Goal: Information Seeking & Learning: Learn about a topic

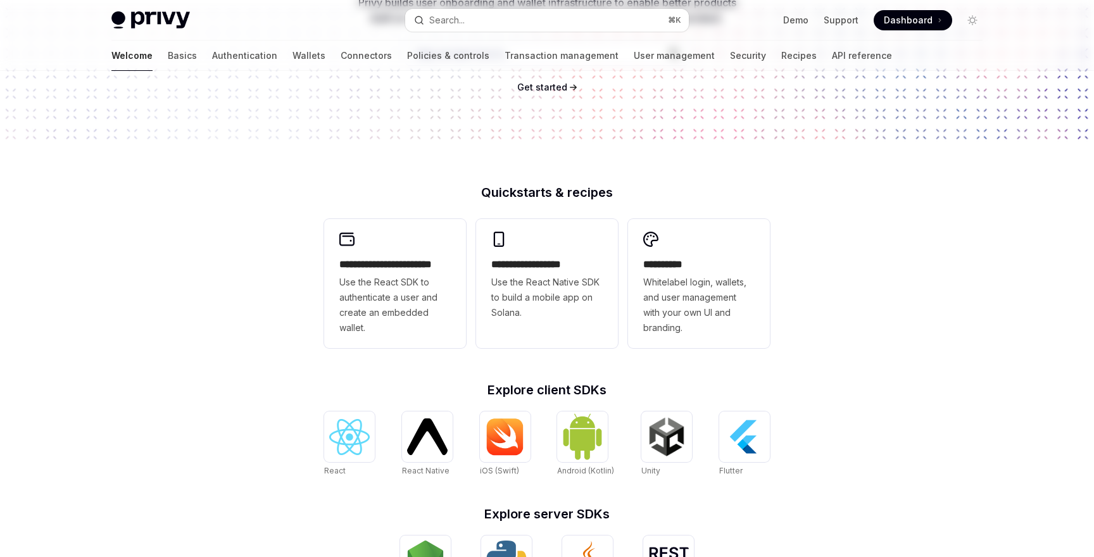
scroll to position [284, 0]
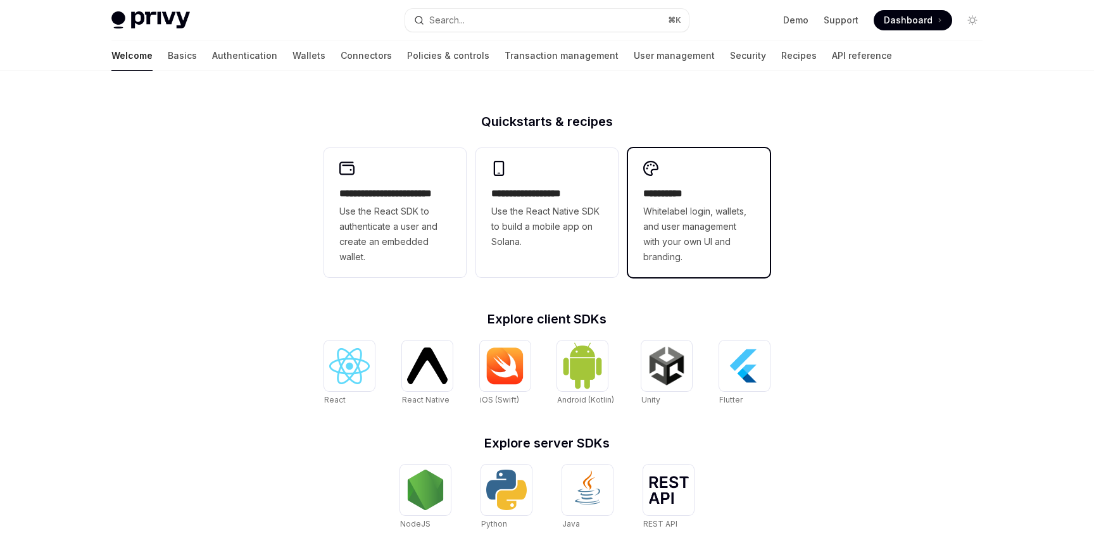
click at [665, 258] on span "Whitelabel login, wallets, and user management with your own UI and branding." at bounding box center [698, 234] width 111 height 61
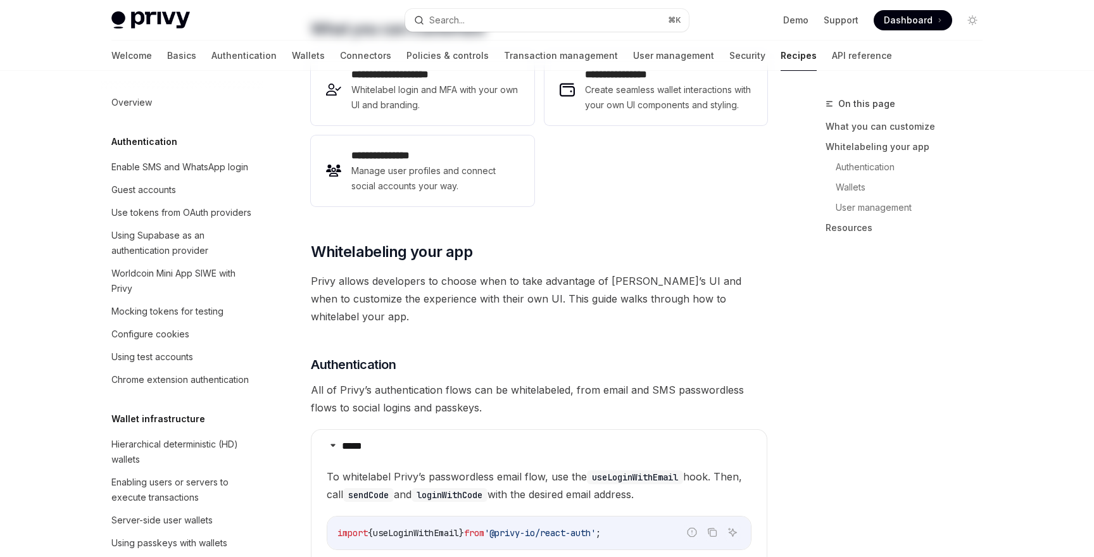
type textarea "*"
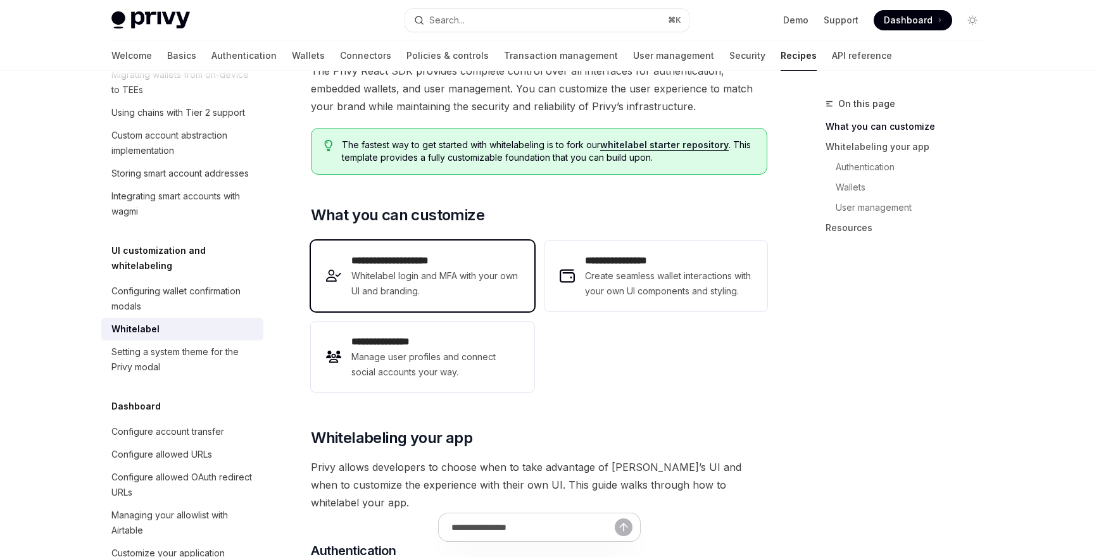
scroll to position [111, 0]
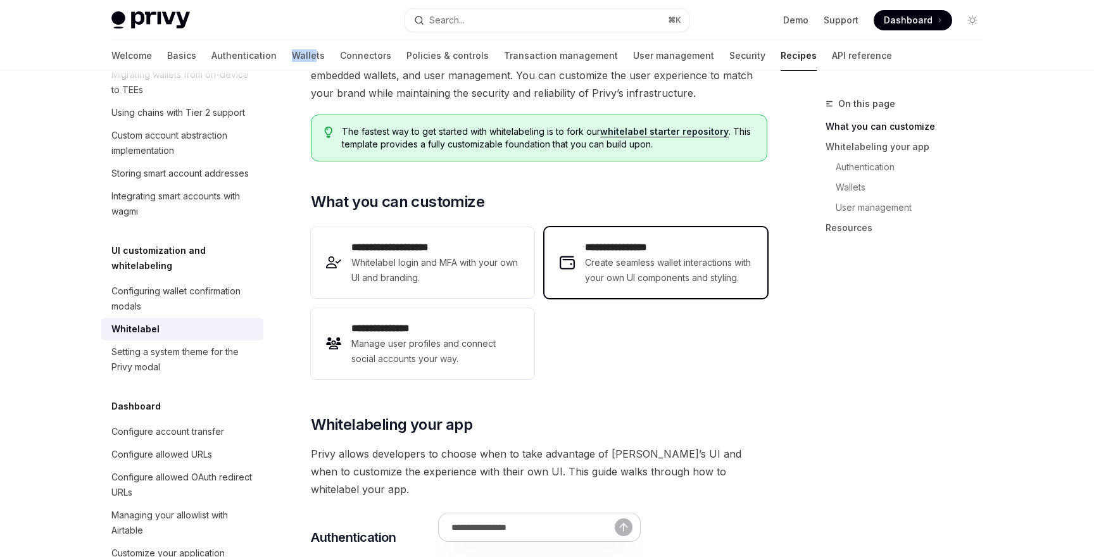
click at [677, 284] on span "Create seamless wallet interactions with your own UI components and styling." at bounding box center [668, 270] width 167 height 30
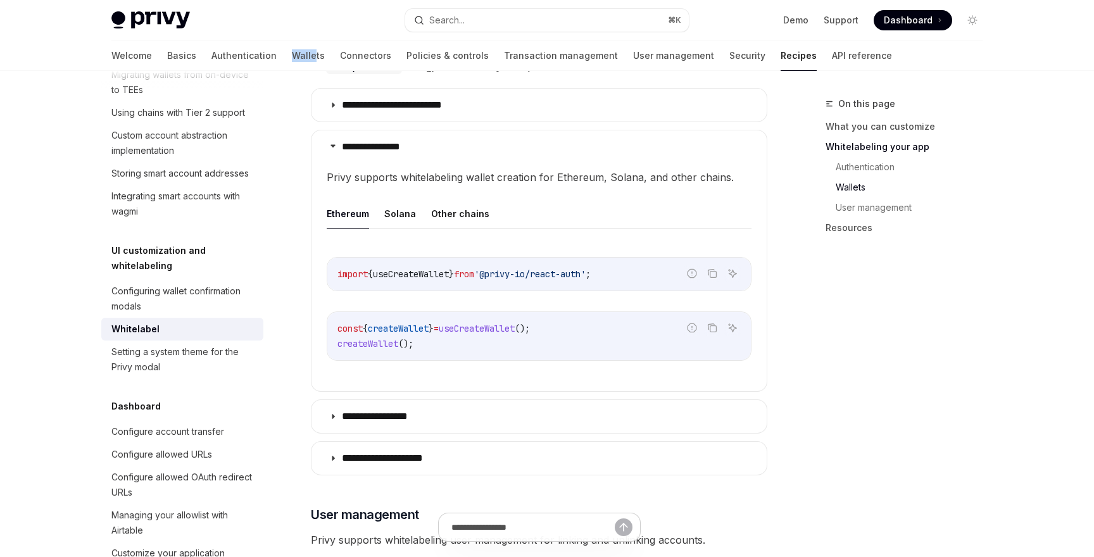
scroll to position [1227, 0]
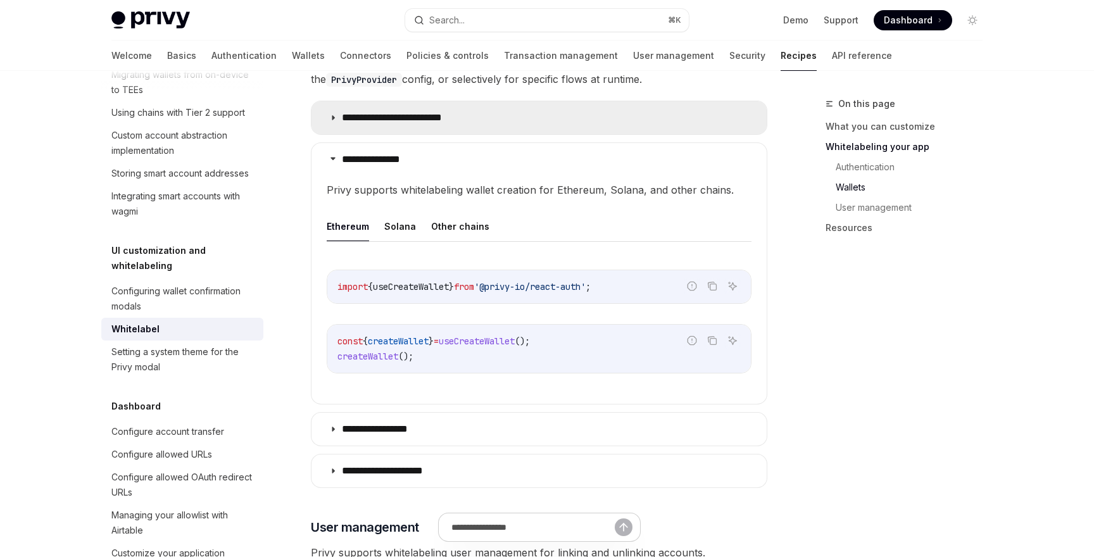
click at [411, 122] on summary "**********" at bounding box center [538, 117] width 455 height 33
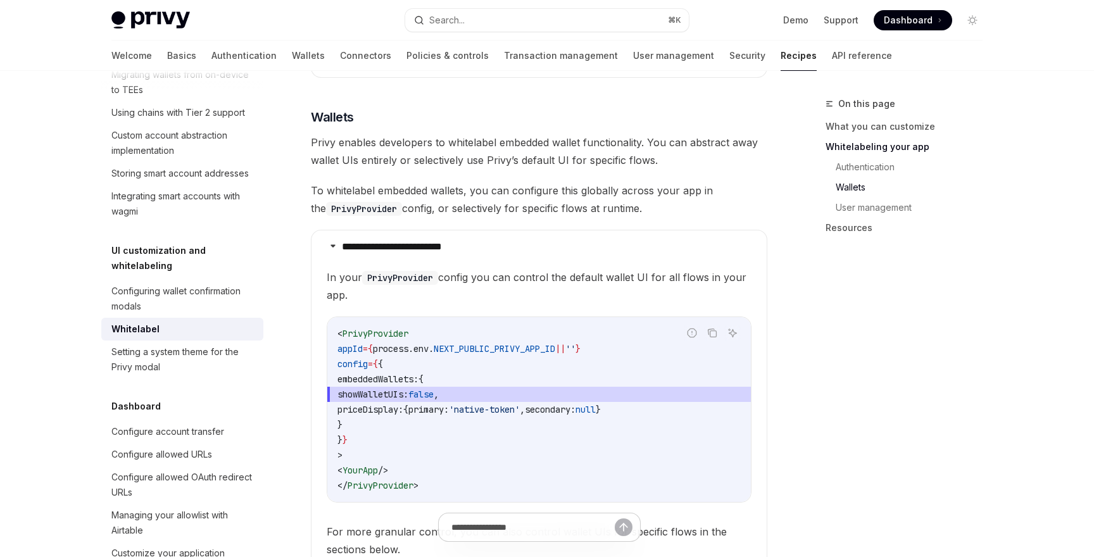
scroll to position [1065, 0]
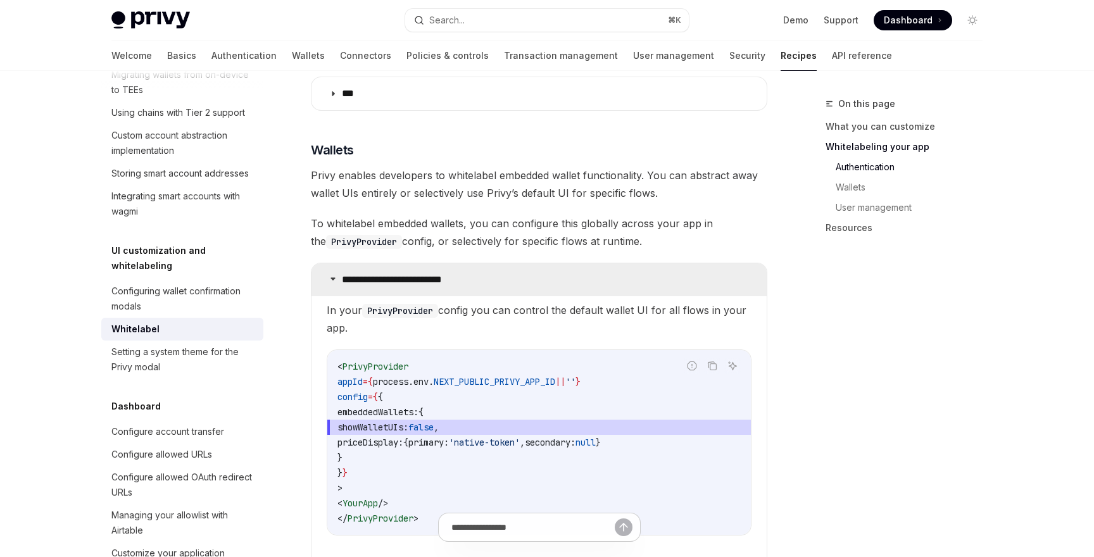
click at [492, 285] on summary "**********" at bounding box center [538, 279] width 455 height 33
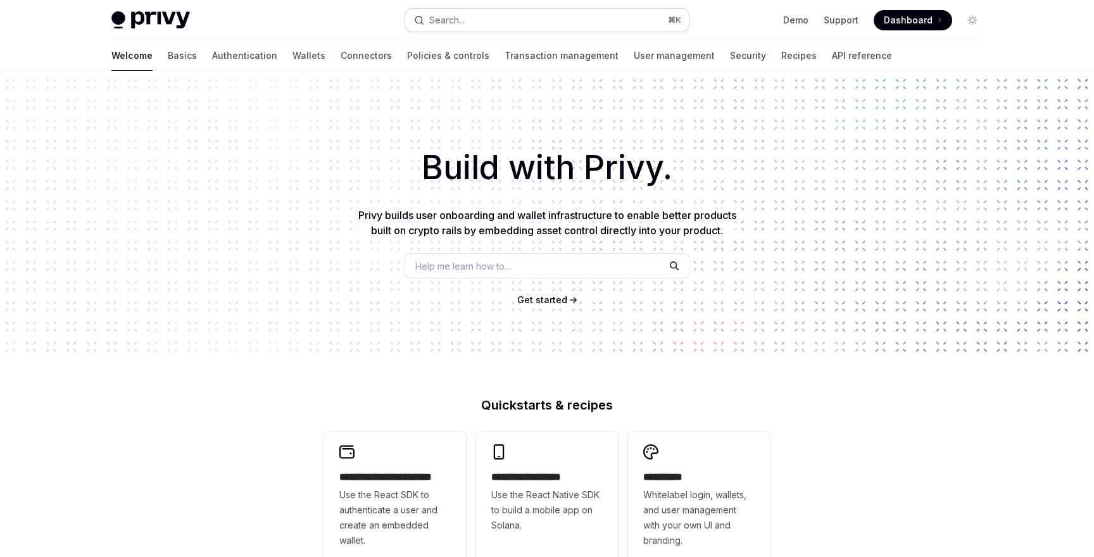
click at [451, 23] on div "Search..." at bounding box center [446, 20] width 35 height 15
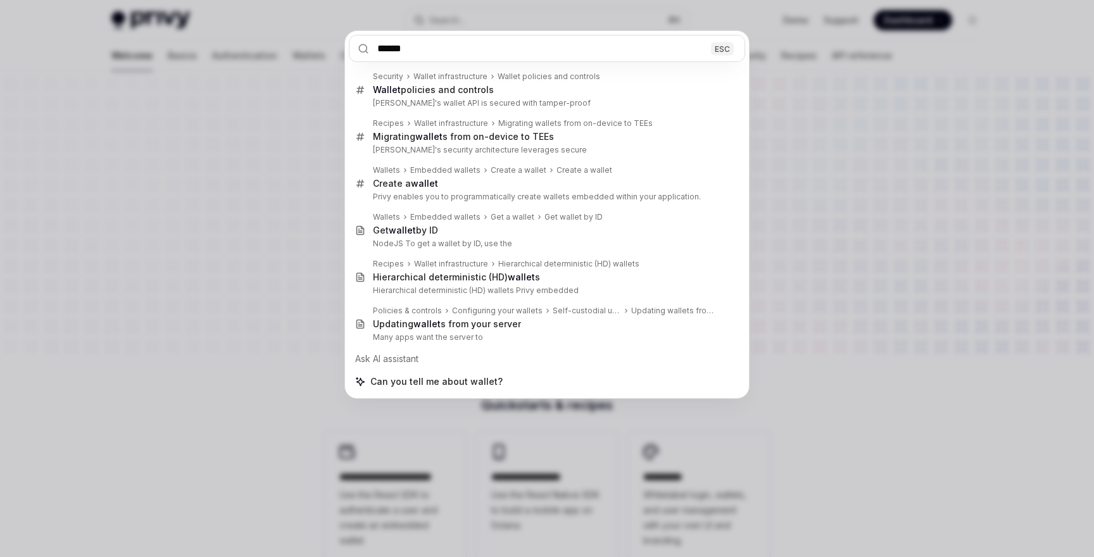
type input "******"
click at [217, 239] on div "****** ESC Security Wallet infrastructure Wallet policies and controls Wallet p…" at bounding box center [547, 278] width 1094 height 557
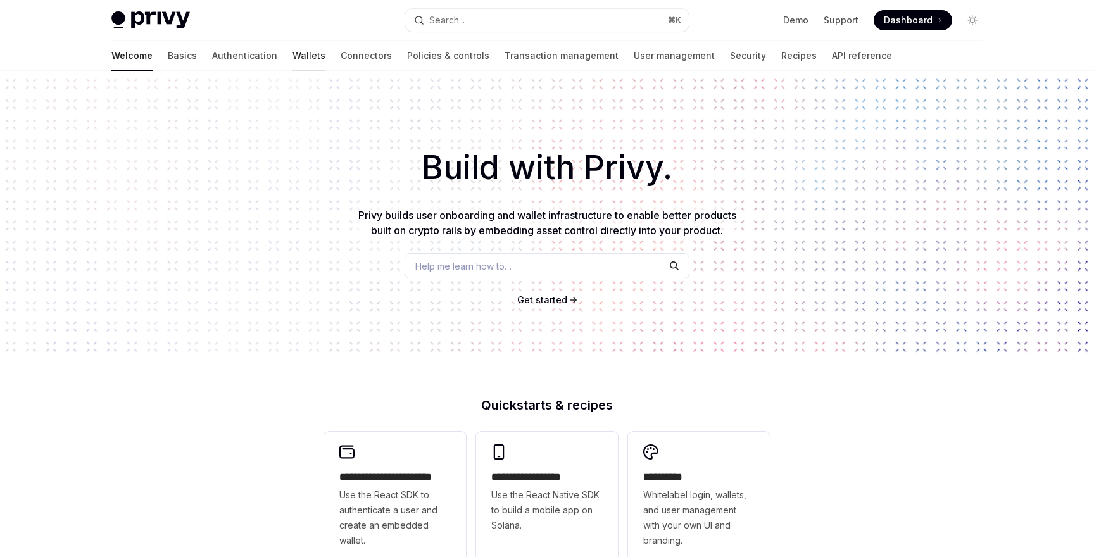
click at [292, 54] on link "Wallets" at bounding box center [308, 56] width 33 height 30
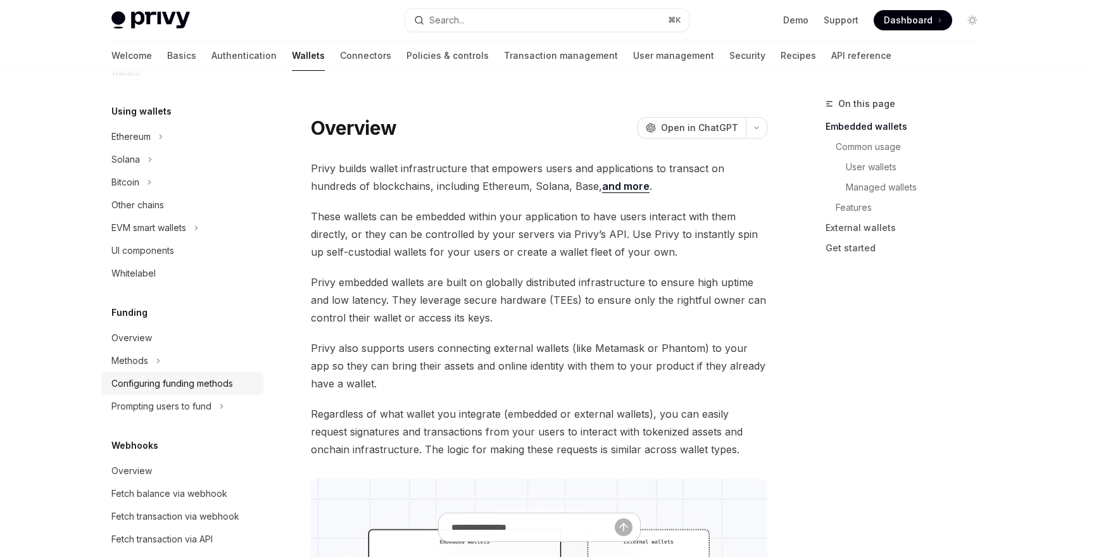
scroll to position [293, 0]
click at [177, 134] on div "Ethereum" at bounding box center [182, 134] width 162 height 23
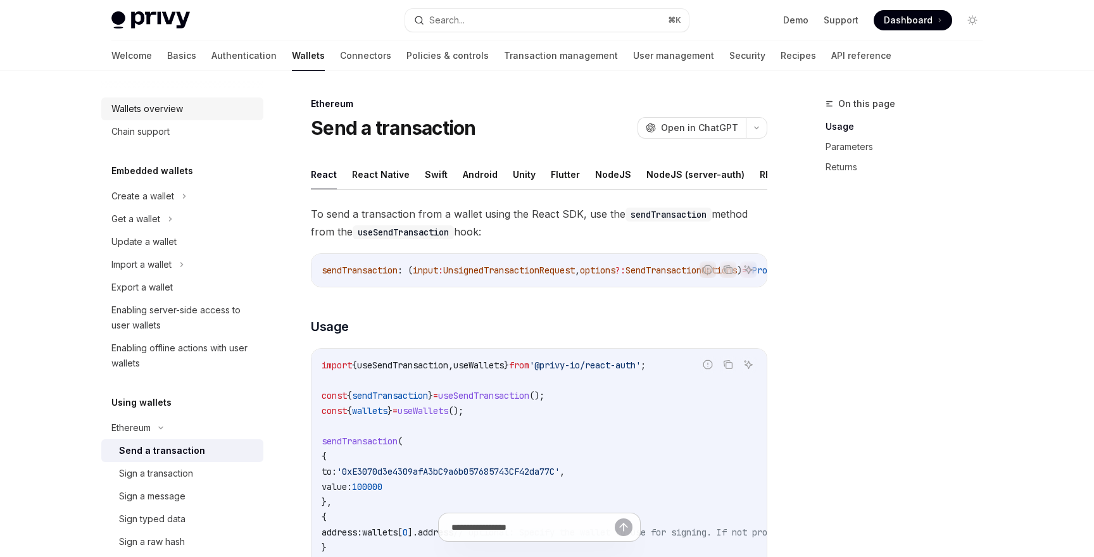
click at [207, 115] on div "Wallets overview" at bounding box center [183, 108] width 144 height 15
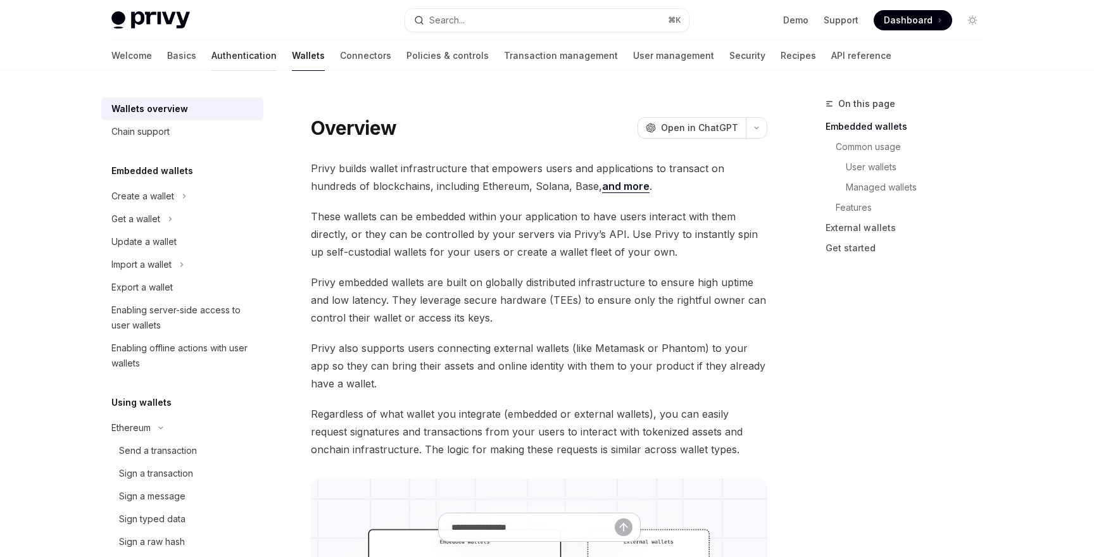
click at [211, 70] on div at bounding box center [243, 70] width 65 height 1
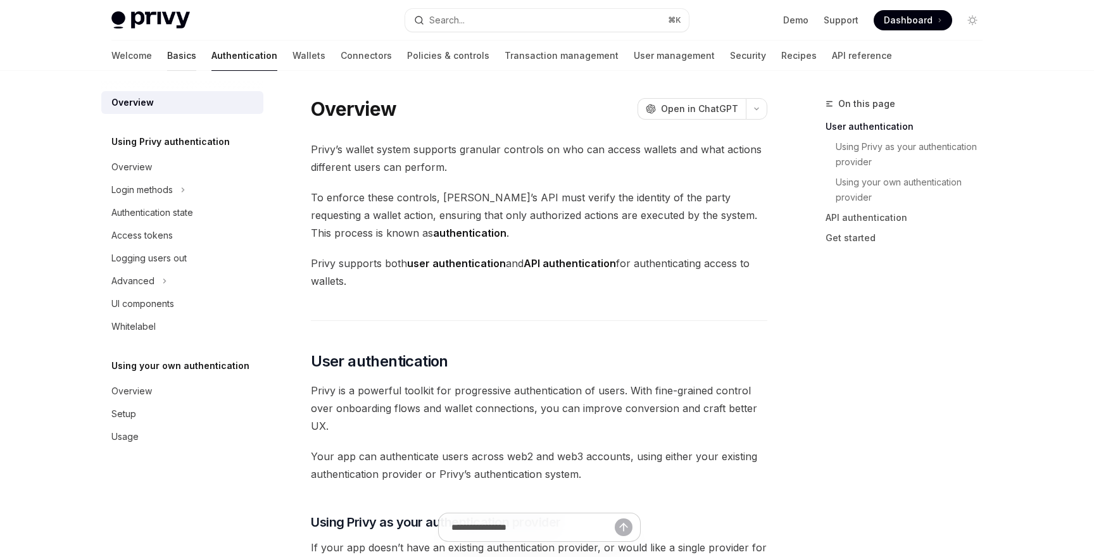
click at [167, 60] on link "Basics" at bounding box center [181, 56] width 29 height 30
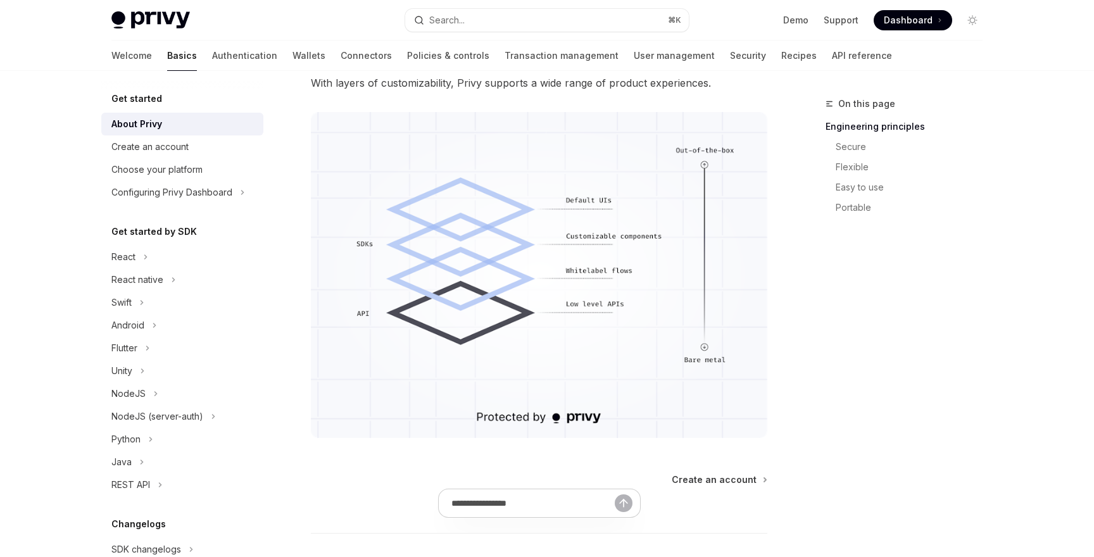
scroll to position [1115, 0]
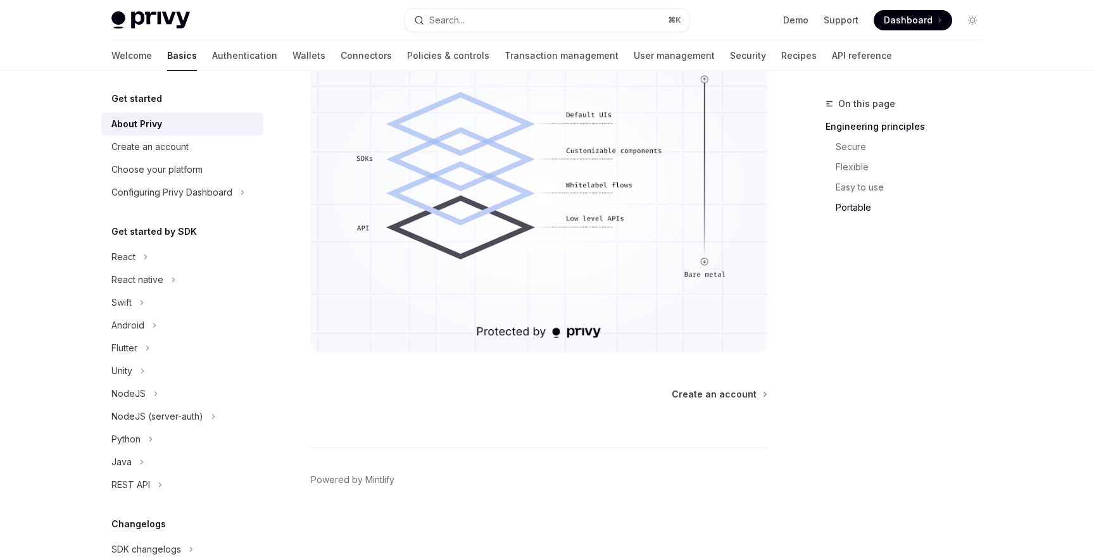
click at [134, 35] on div "Privy Docs home page Search... ⌘ K Demo Support Dashboard Dashboard Search..." at bounding box center [546, 20] width 871 height 41
click at [134, 25] on img at bounding box center [150, 20] width 78 height 18
type textarea "*"
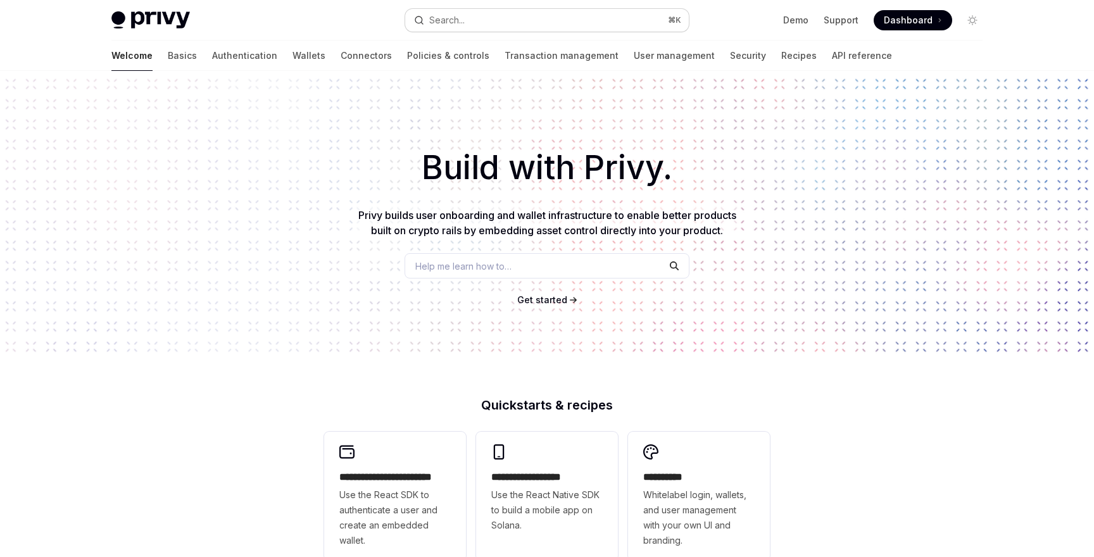
click at [593, 16] on button "Search... ⌘ K" at bounding box center [547, 20] width 284 height 23
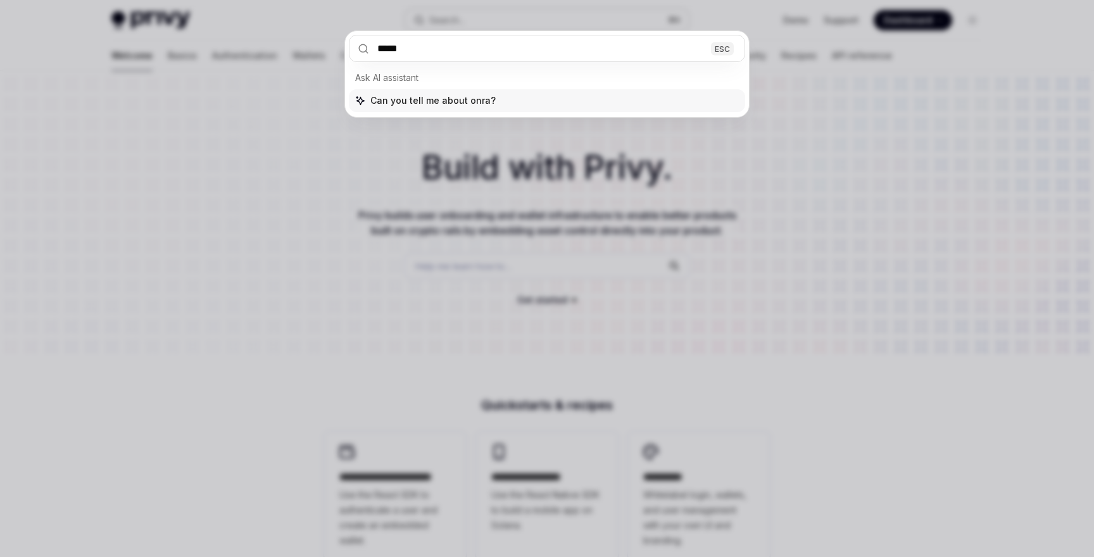
type input "******"
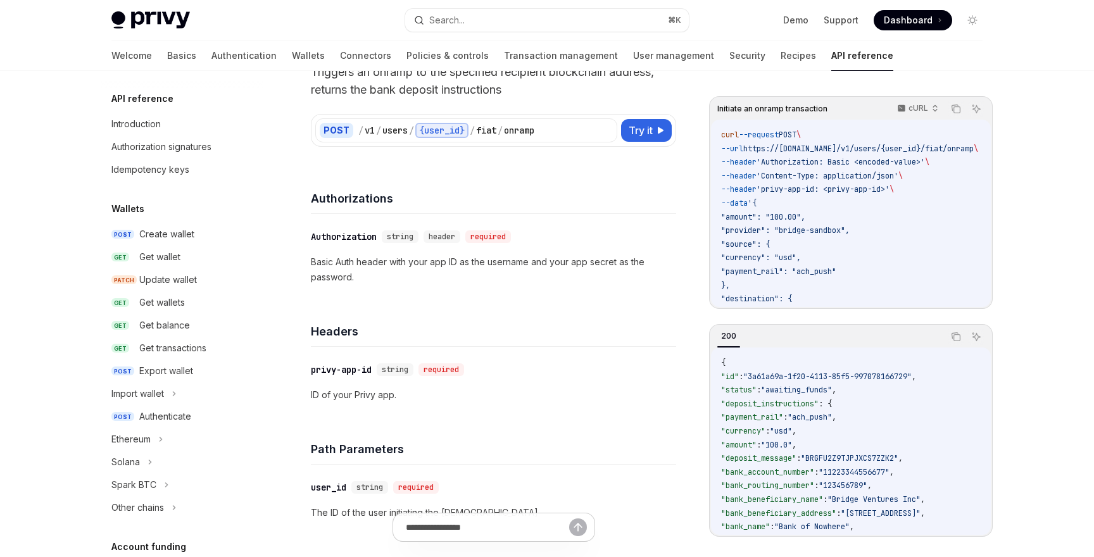
click at [153, 23] on img at bounding box center [150, 20] width 78 height 18
type textarea "*"
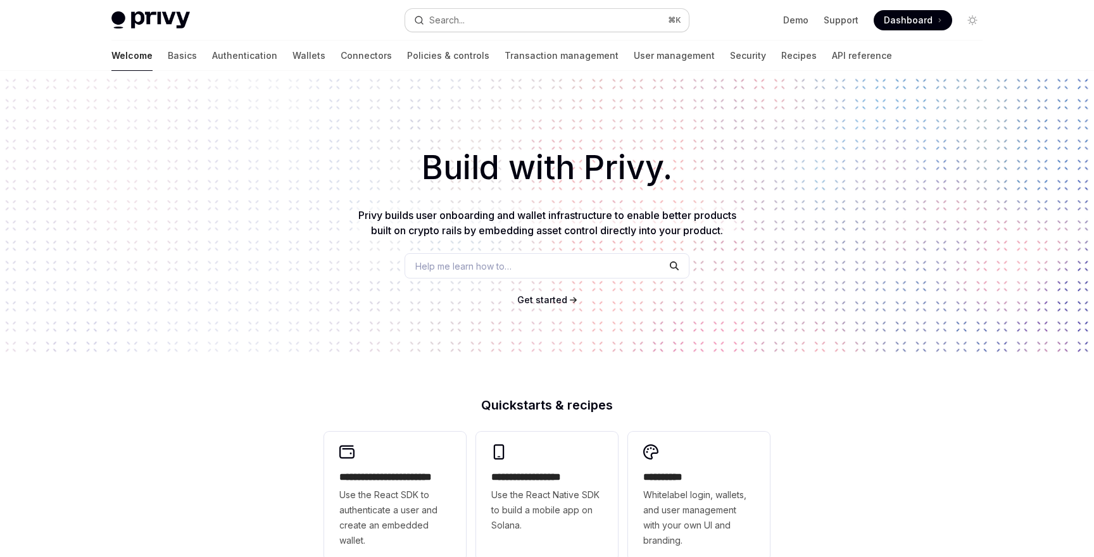
click at [456, 27] on button "Search... ⌘ K" at bounding box center [547, 20] width 284 height 23
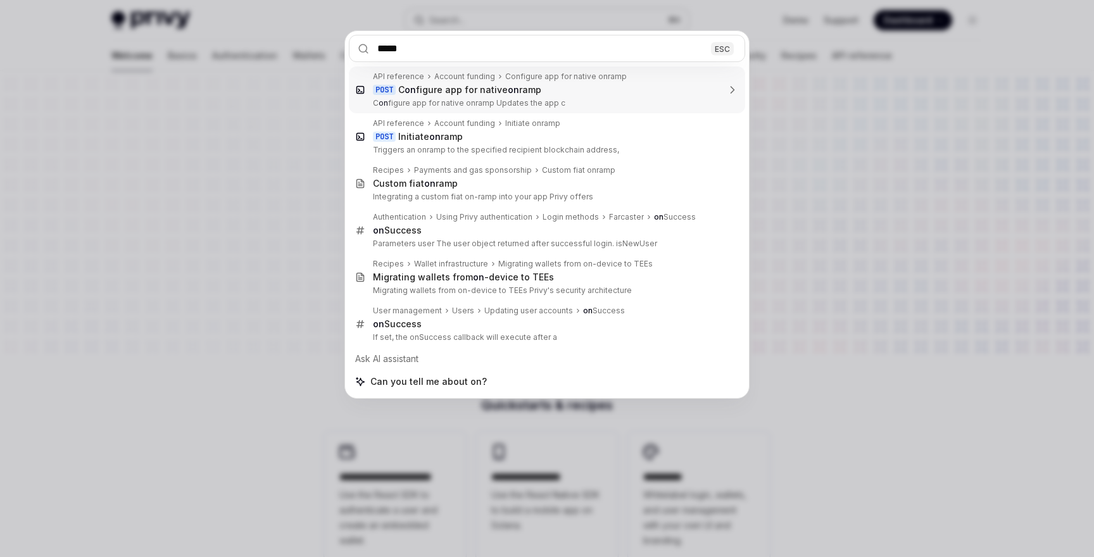
type input "******"
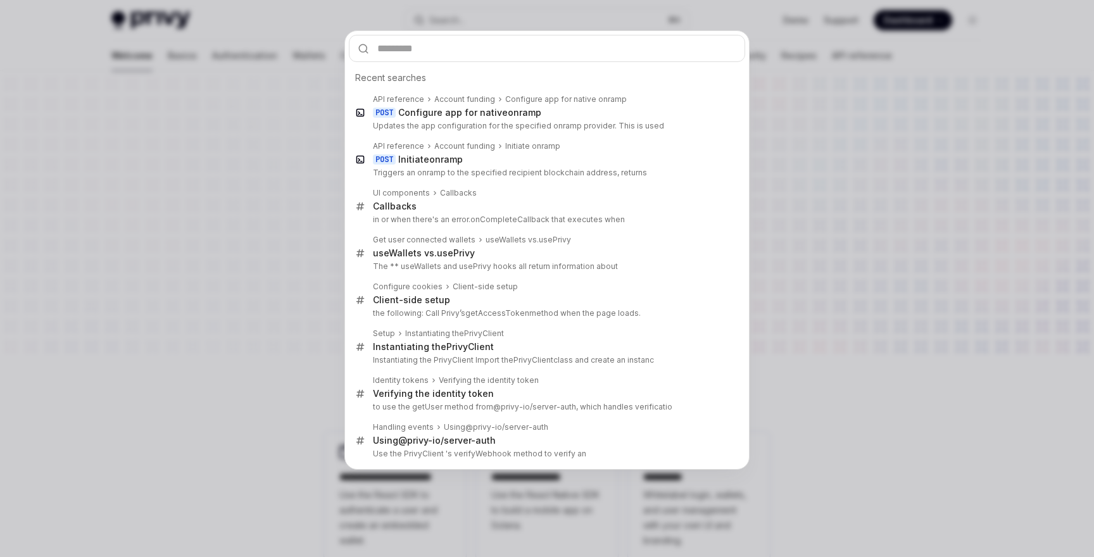
type textarea "*"
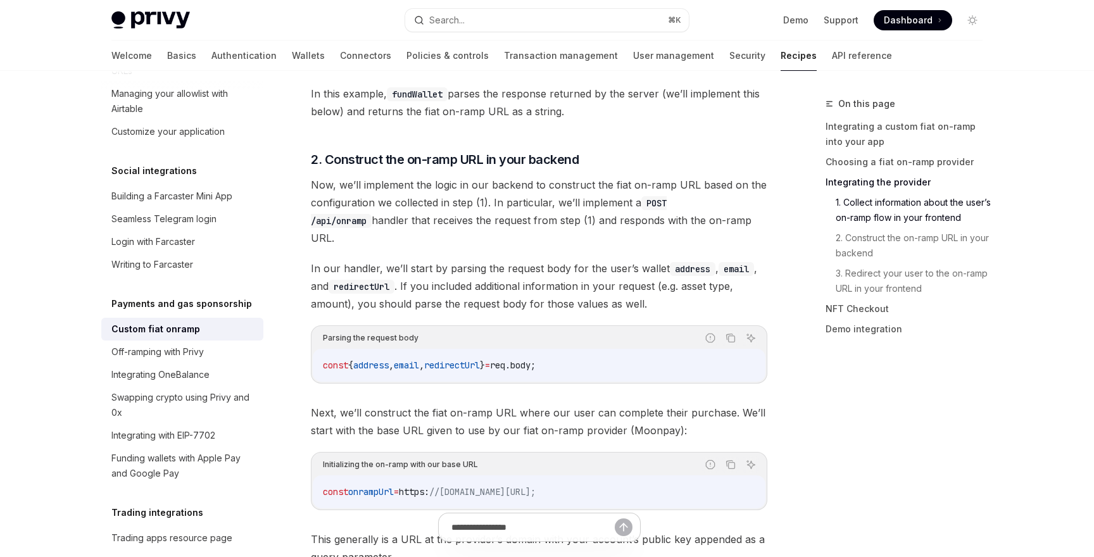
scroll to position [2579, 0]
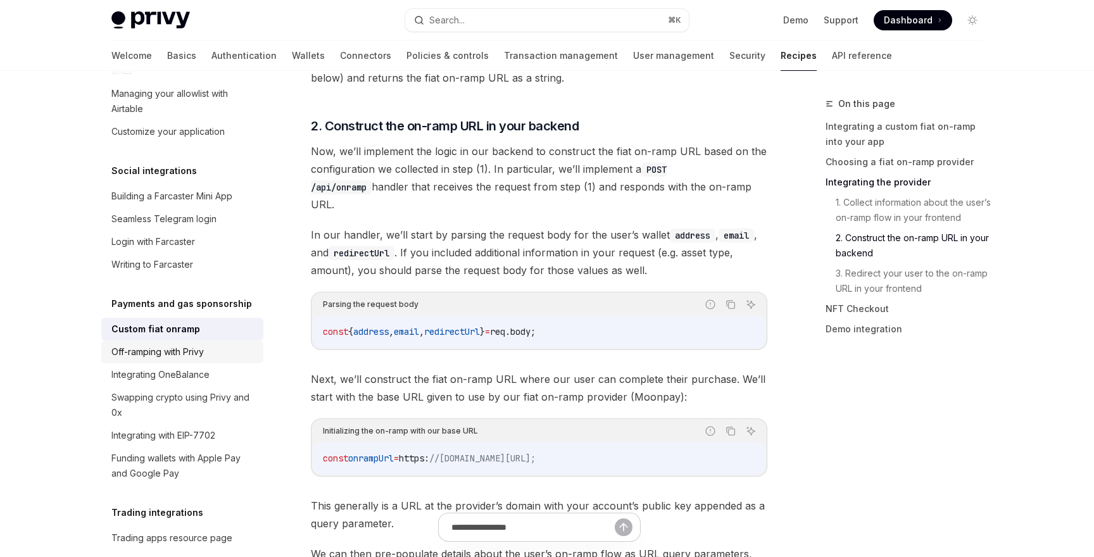
click at [210, 344] on div "Off-ramping with Privy" at bounding box center [183, 351] width 144 height 15
type textarea "*"
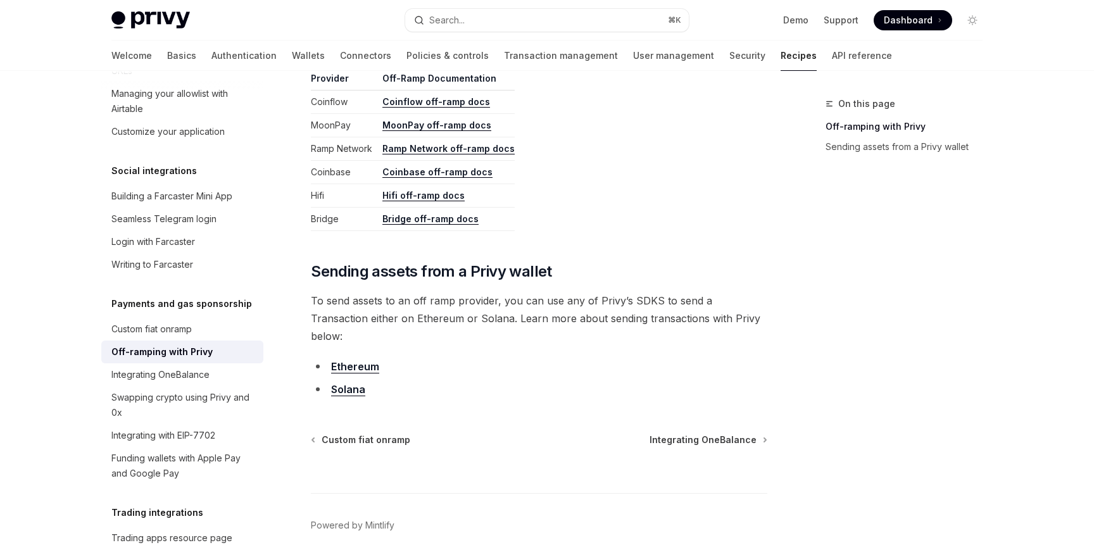
scroll to position [659, 0]
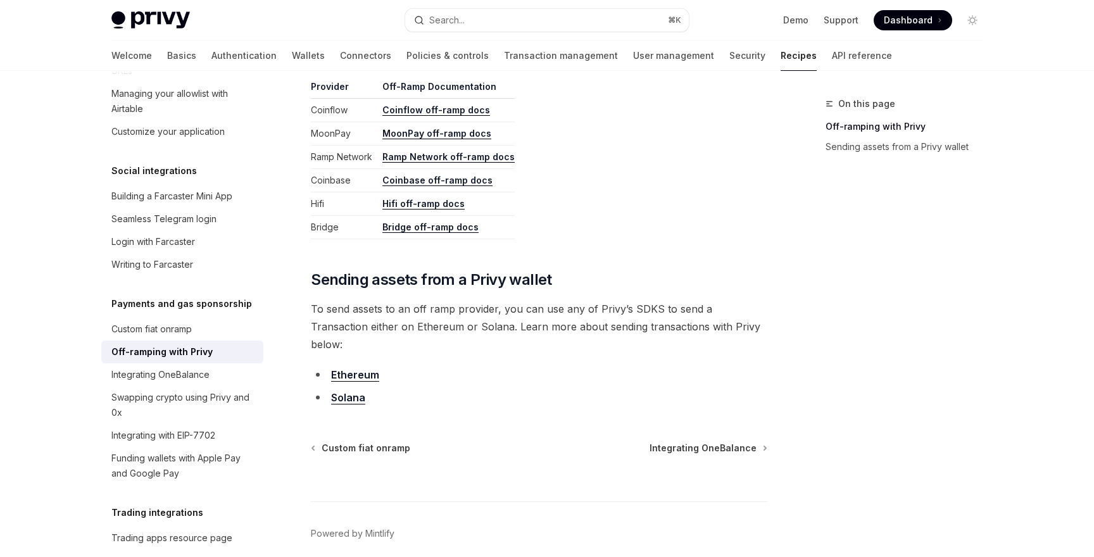
click at [356, 368] on link "Ethereum" at bounding box center [355, 374] width 48 height 13
click at [479, 13] on button "Search... ⌘ K" at bounding box center [547, 20] width 284 height 23
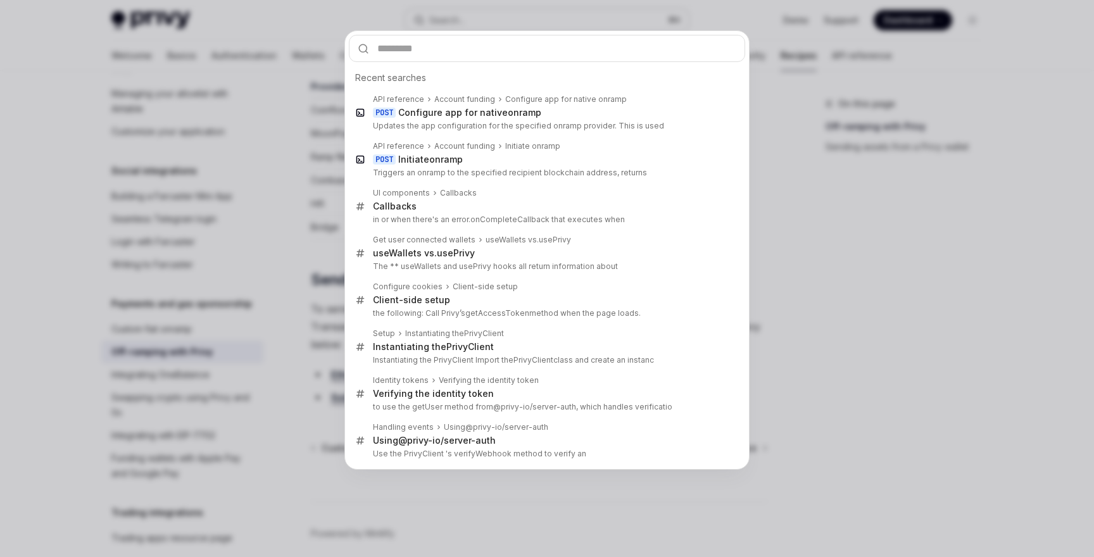
type input "**********"
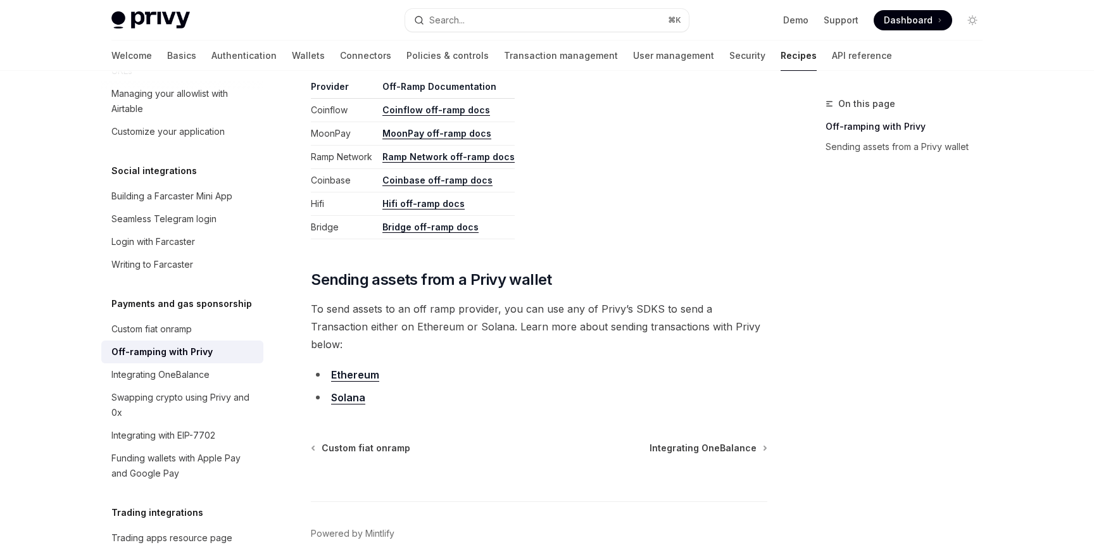
type textarea "*"
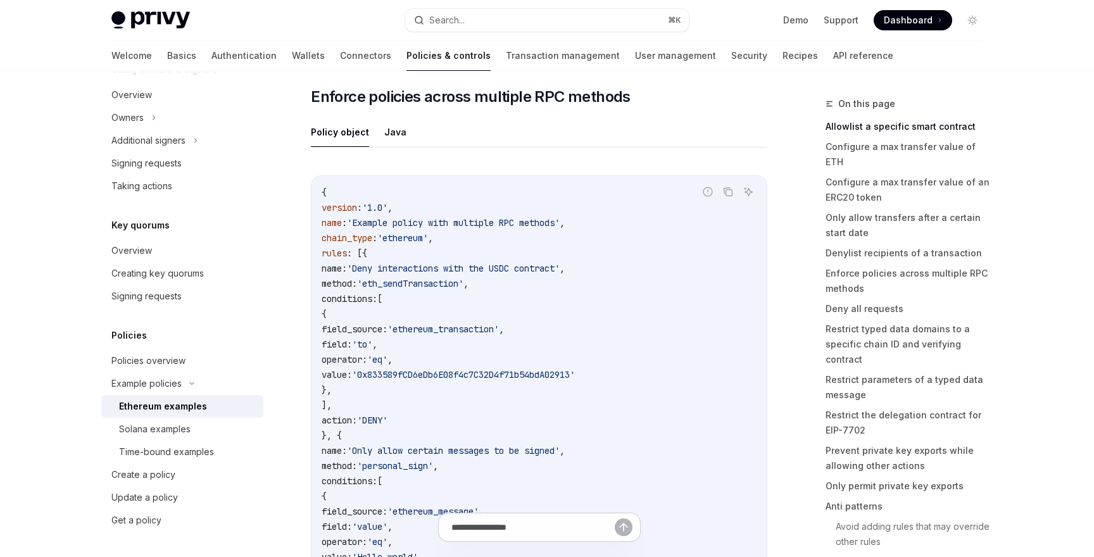
scroll to position [78, 0]
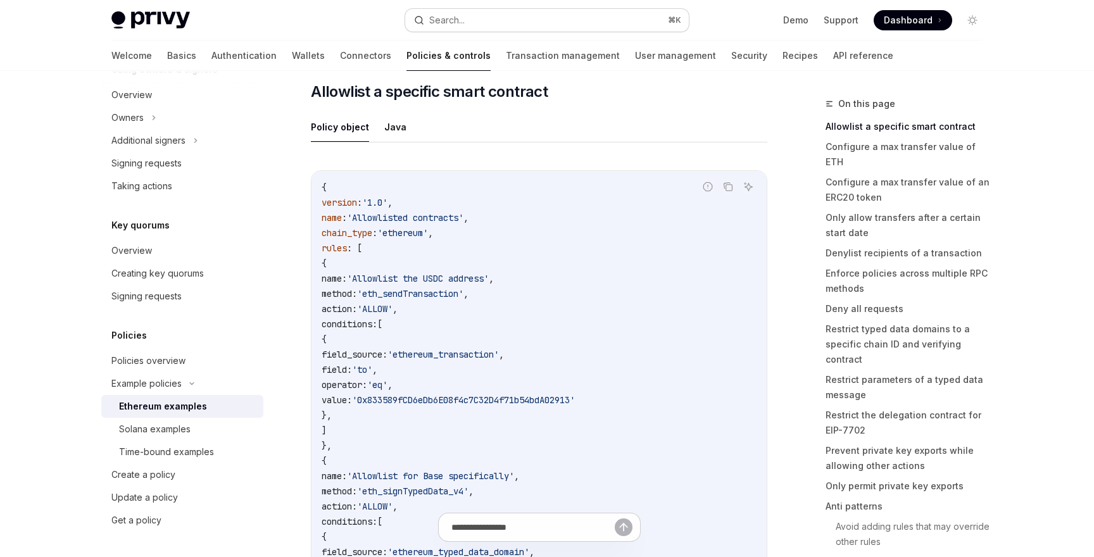
click at [439, 15] on div "Search..." at bounding box center [446, 20] width 35 height 15
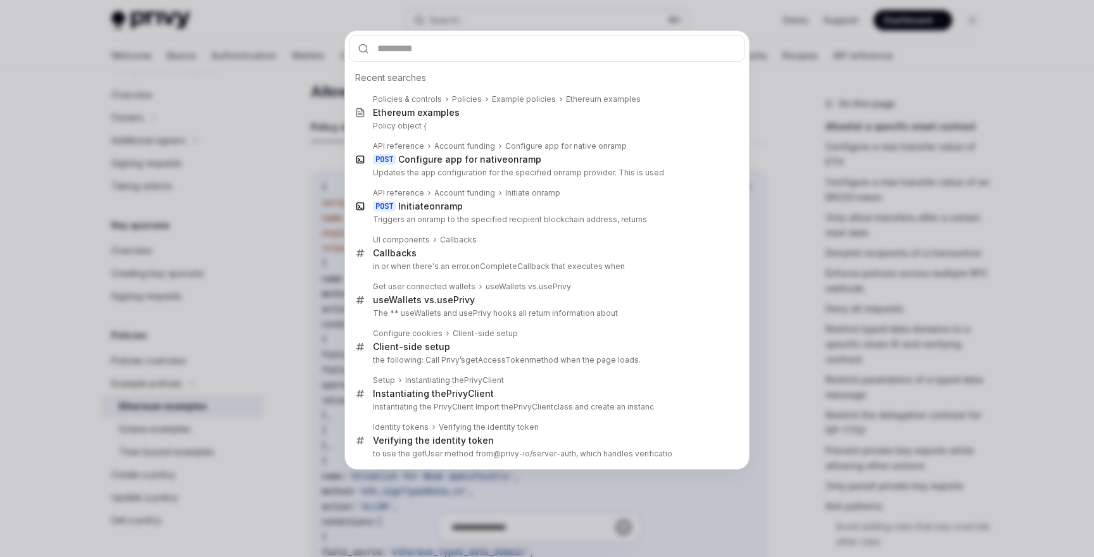
type input "**********"
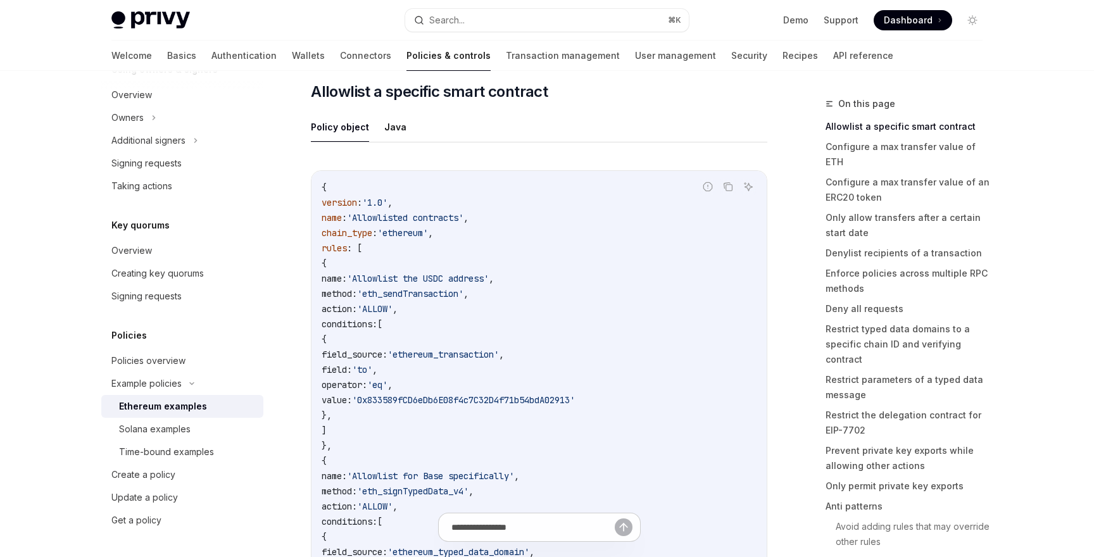
type textarea "*"
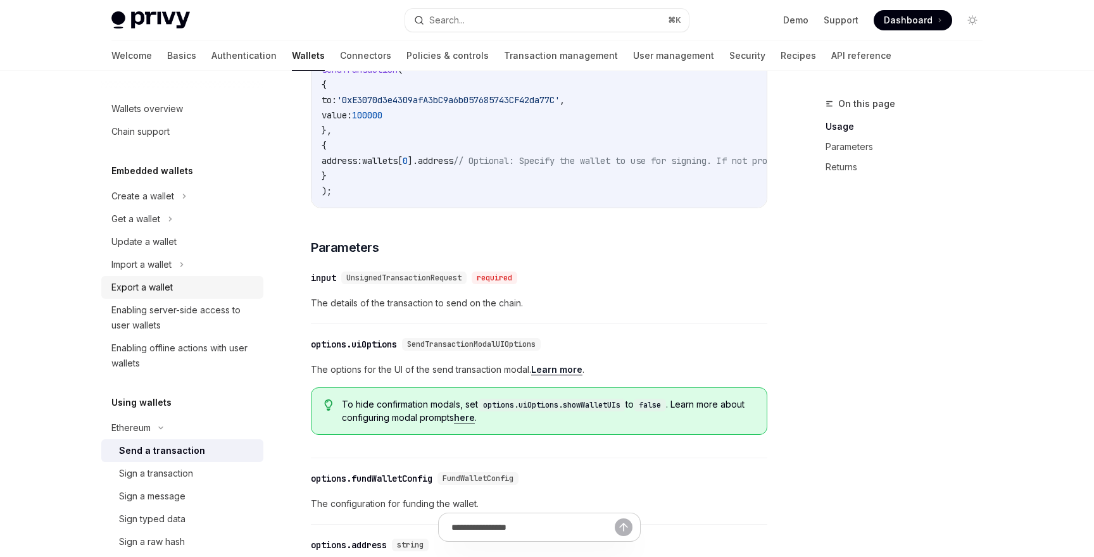
scroll to position [342, 0]
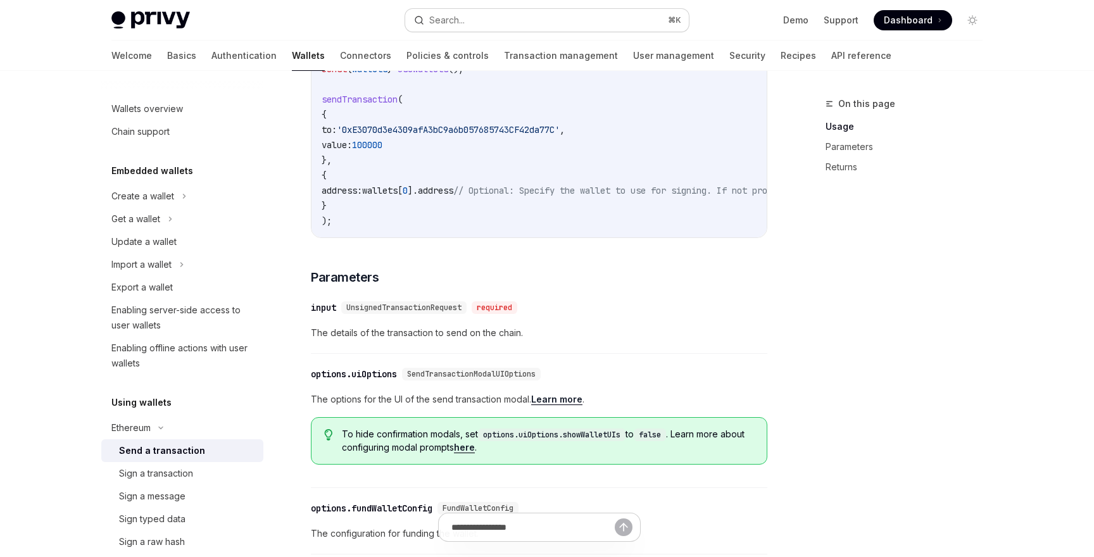
click at [467, 26] on button "Search... ⌘ K" at bounding box center [547, 20] width 284 height 23
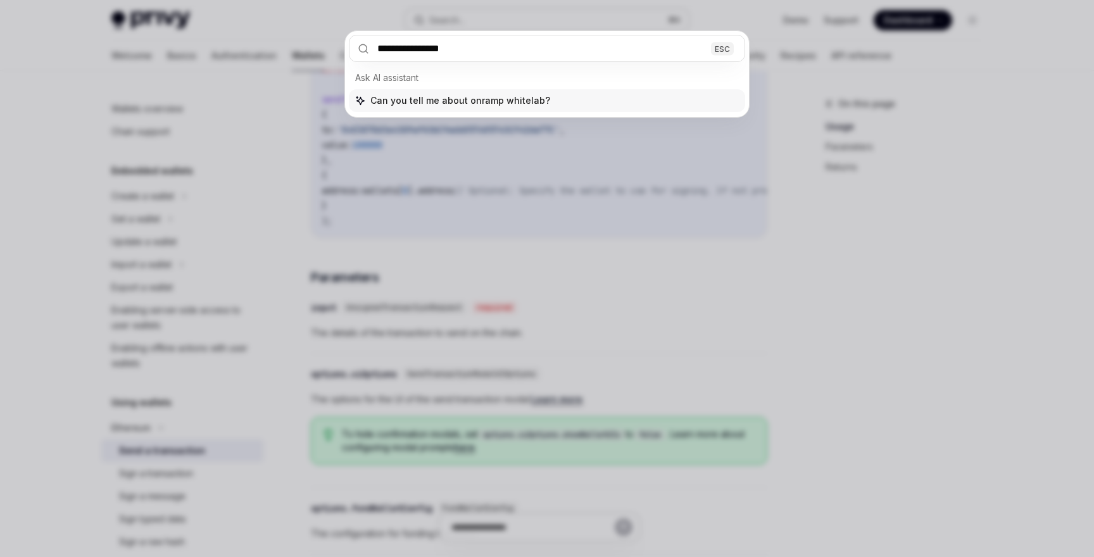
type input "**********"
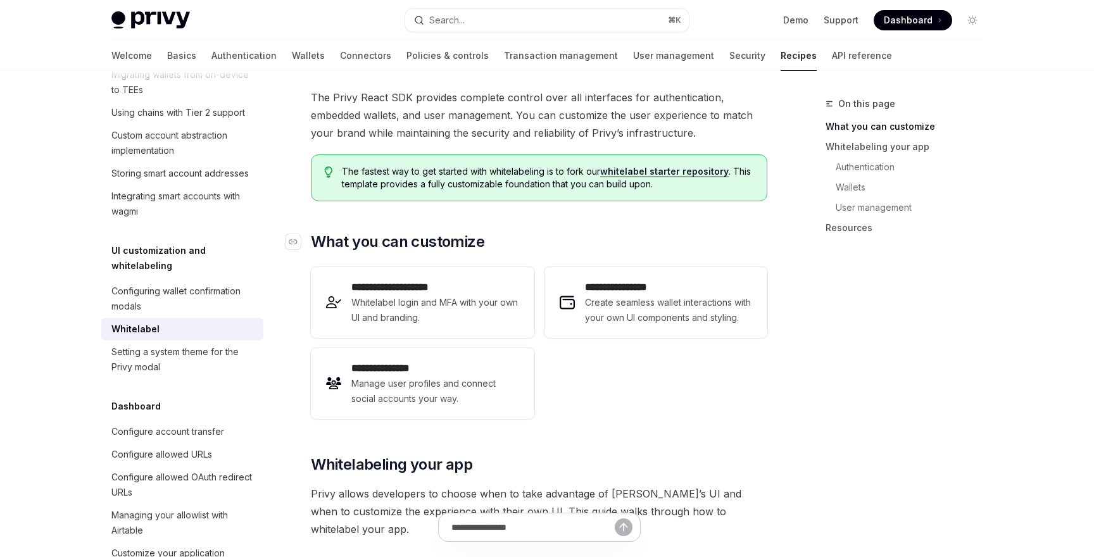
scroll to position [913, 0]
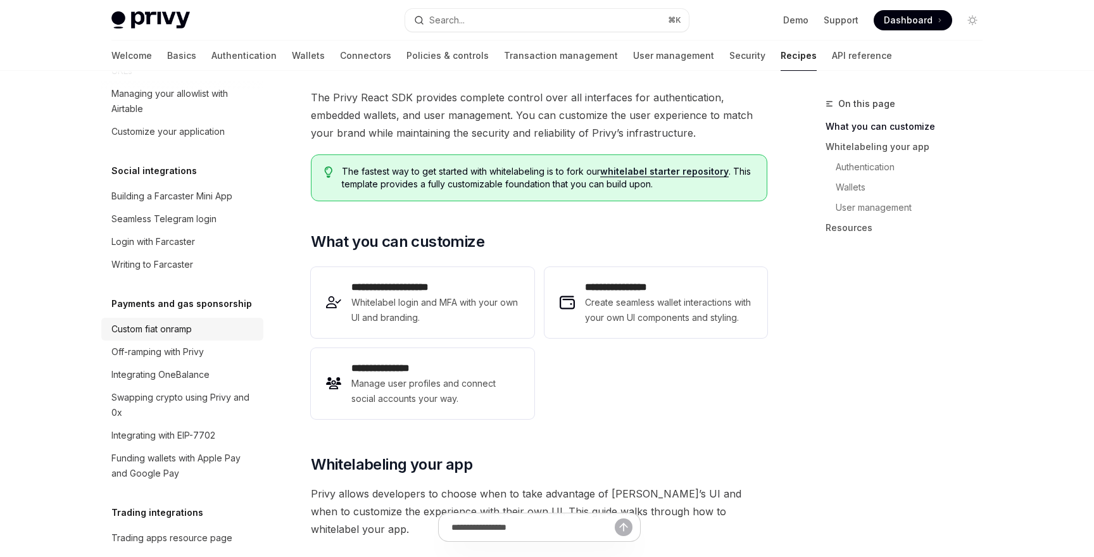
click at [189, 322] on div "Custom fiat onramp" at bounding box center [151, 329] width 80 height 15
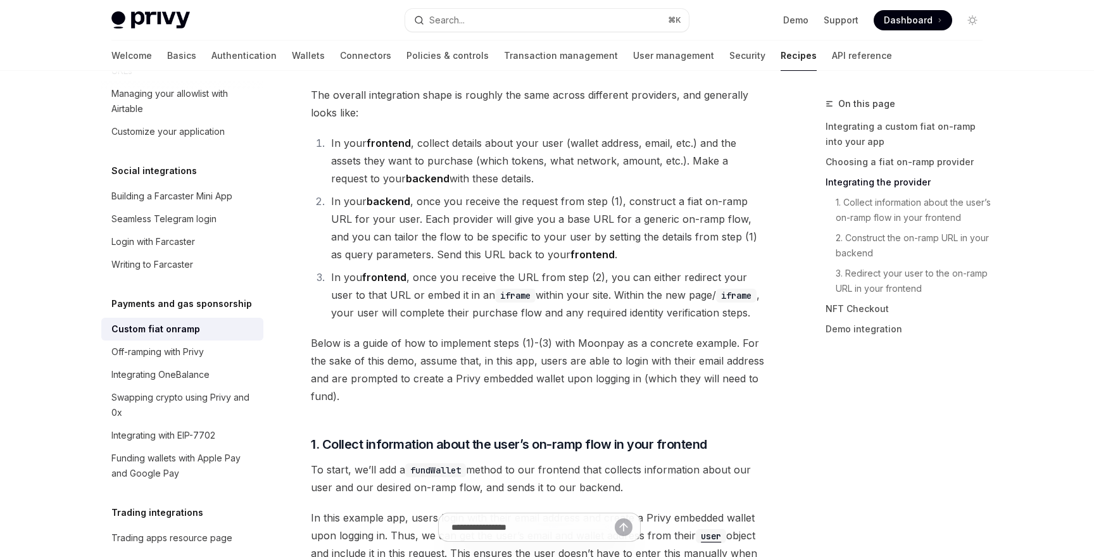
type textarea "*"
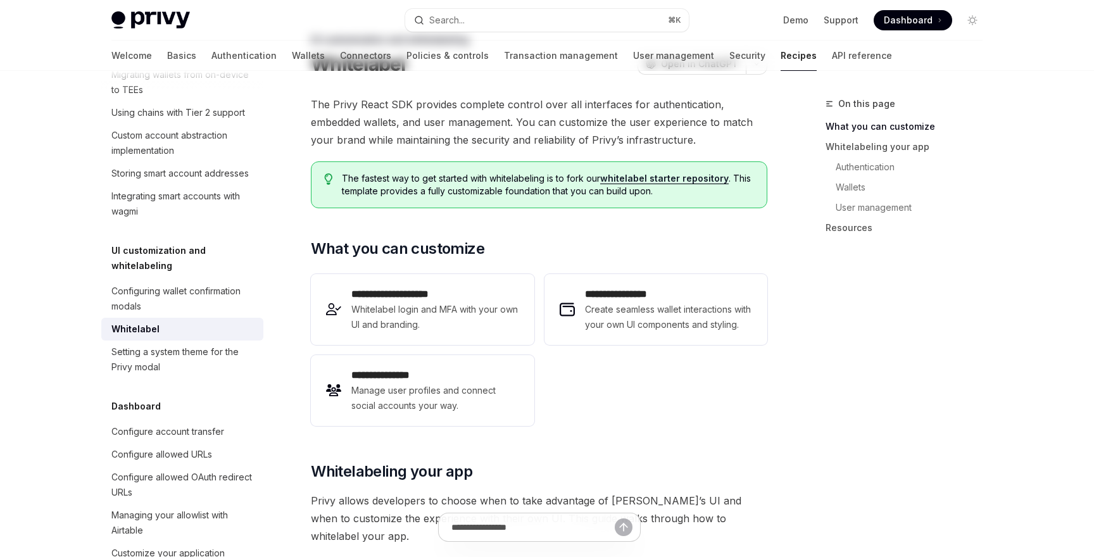
scroll to position [233, 0]
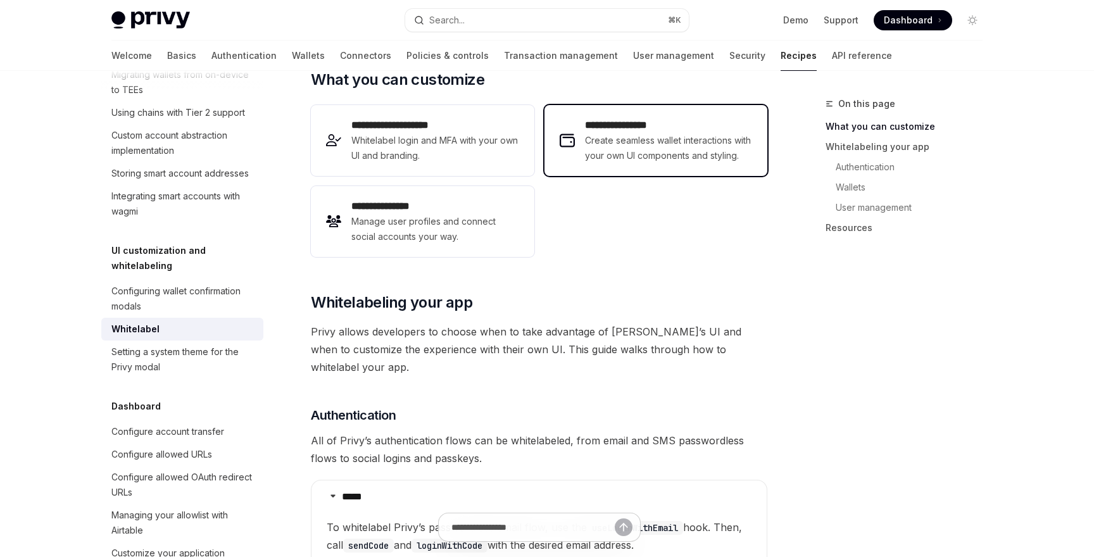
click at [596, 154] on span "Create seamless wallet interactions with your own UI components and styling." at bounding box center [668, 148] width 167 height 30
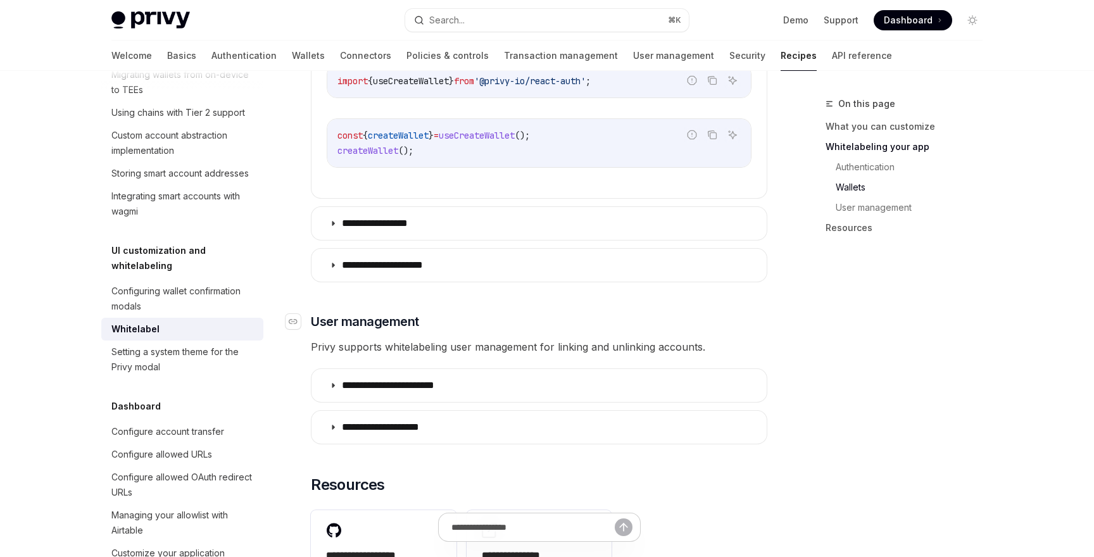
scroll to position [1679, 0]
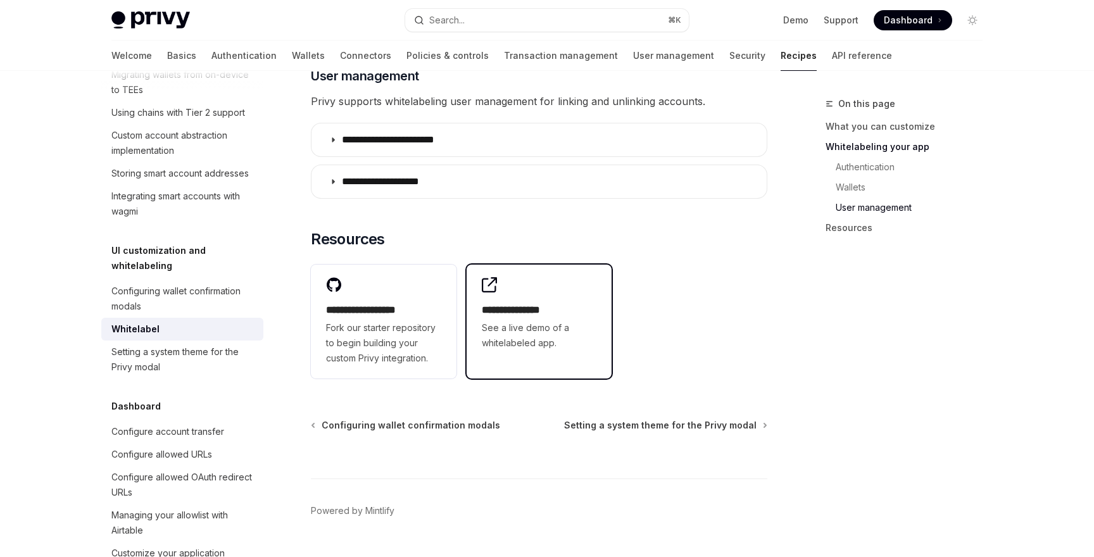
click at [523, 320] on span "See a live demo of a whitelabeled app." at bounding box center [539, 335] width 115 height 30
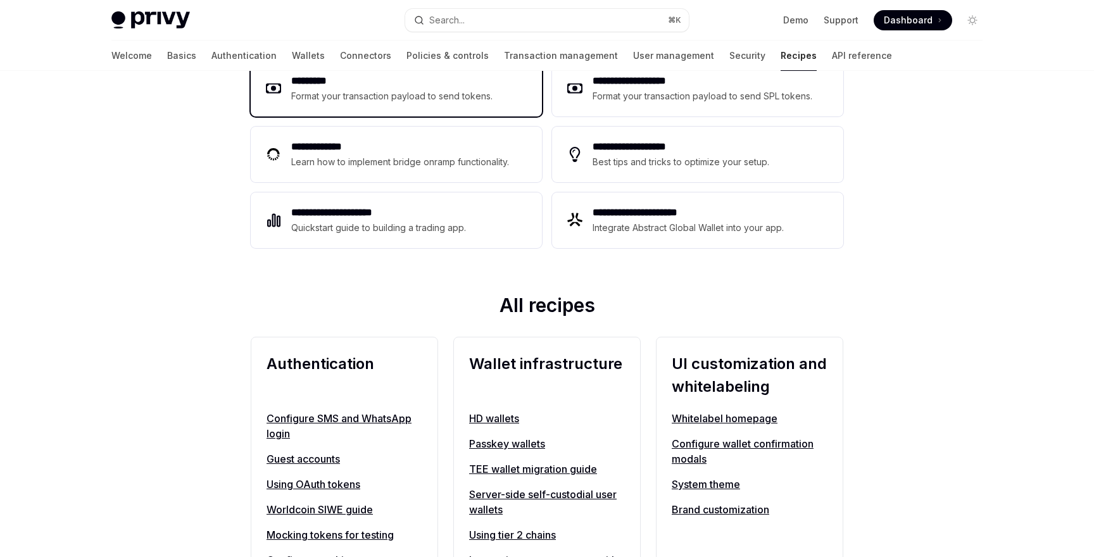
scroll to position [179, 0]
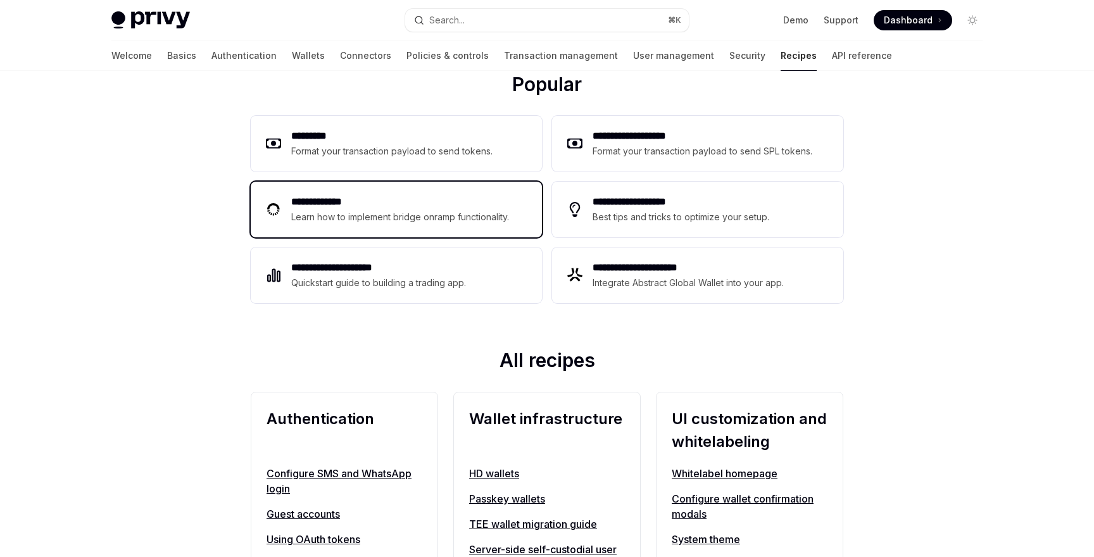
click at [429, 235] on div "**********" at bounding box center [396, 210] width 291 height 56
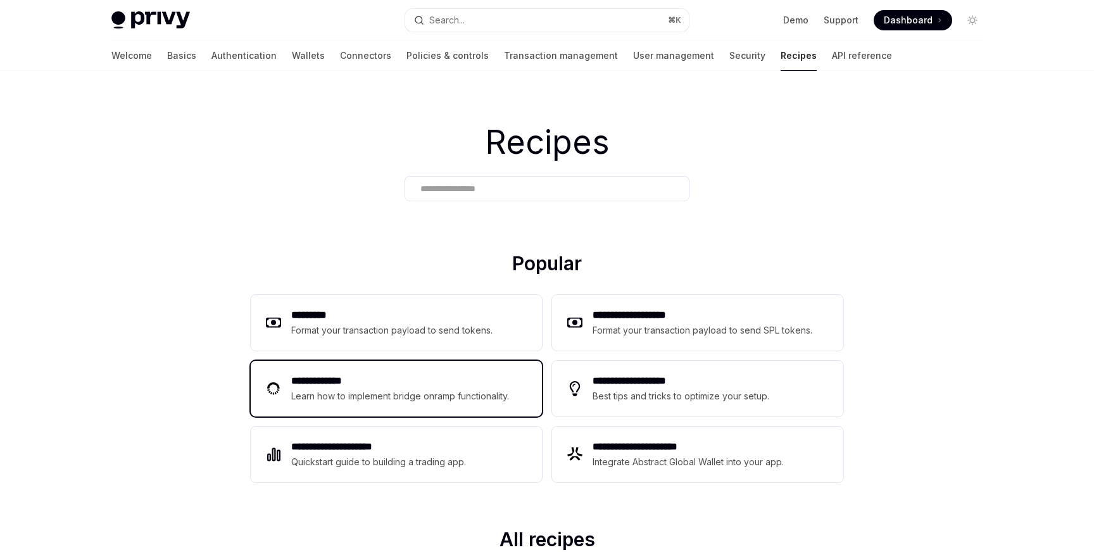
type textarea "*"
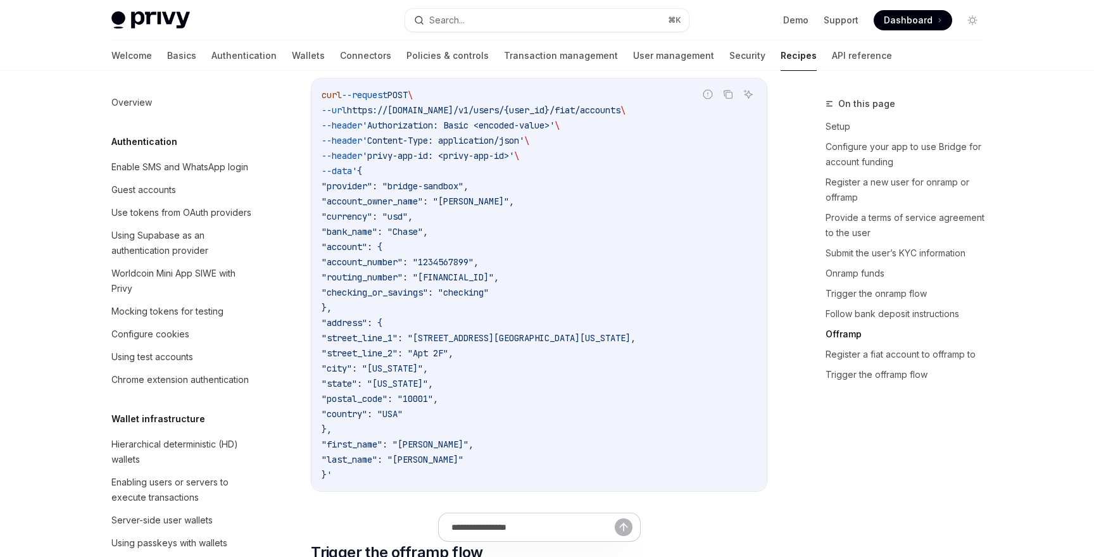
scroll to position [3925, 0]
